Goal: Information Seeking & Learning: Learn about a topic

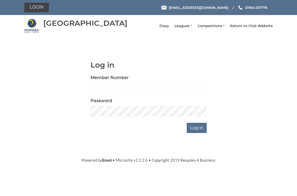
click at [191, 28] on link "Leagues" at bounding box center [184, 26] width 18 height 5
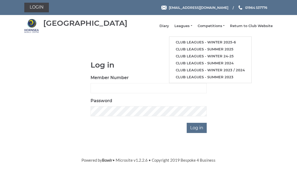
click at [215, 45] on link "Club leagues - Winter 2025-6" at bounding box center [211, 42] width 82 height 7
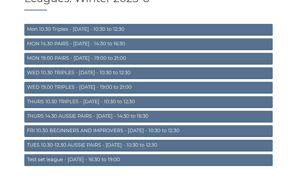
scroll to position [27, 0]
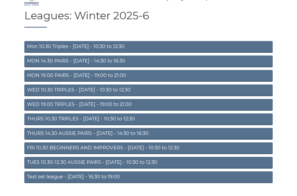
click at [121, 166] on link "TUES 10.30-12.30 AUSSIE PAIRS - [DATE] - 10:30 to 12:30" at bounding box center [148, 162] width 249 height 12
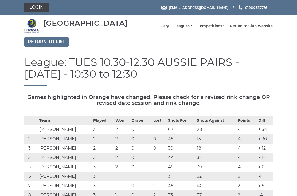
click at [191, 28] on link "Leagues" at bounding box center [184, 26] width 18 height 5
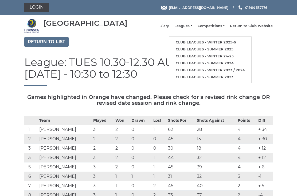
click at [209, 43] on link "Club leagues - Winter 2025-6" at bounding box center [211, 42] width 82 height 7
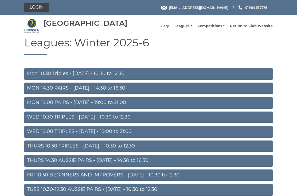
click at [215, 28] on link "Competitions" at bounding box center [211, 26] width 27 height 5
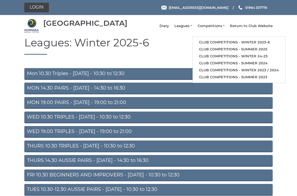
click at [236, 45] on link "Club competitions - Winter 2025-6" at bounding box center [239, 42] width 93 height 7
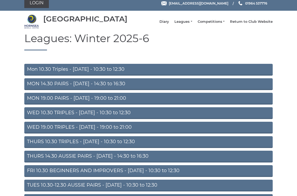
scroll to position [27, 0]
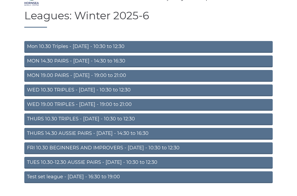
click at [116, 108] on link "WED 19.00 TRIPLES - Wednesday - 19:00 to 21:00" at bounding box center [148, 105] width 249 height 12
